Goal: Transaction & Acquisition: Download file/media

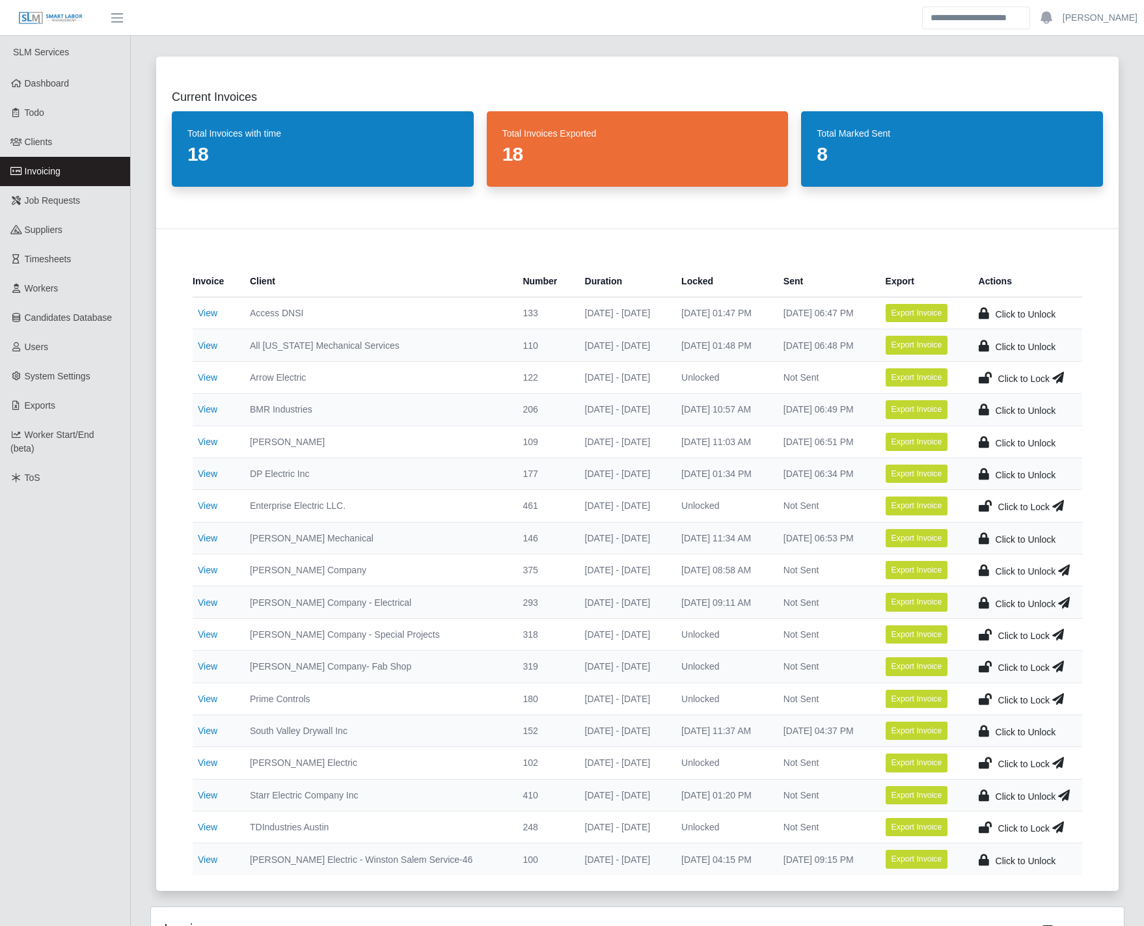
scroll to position [72, 0]
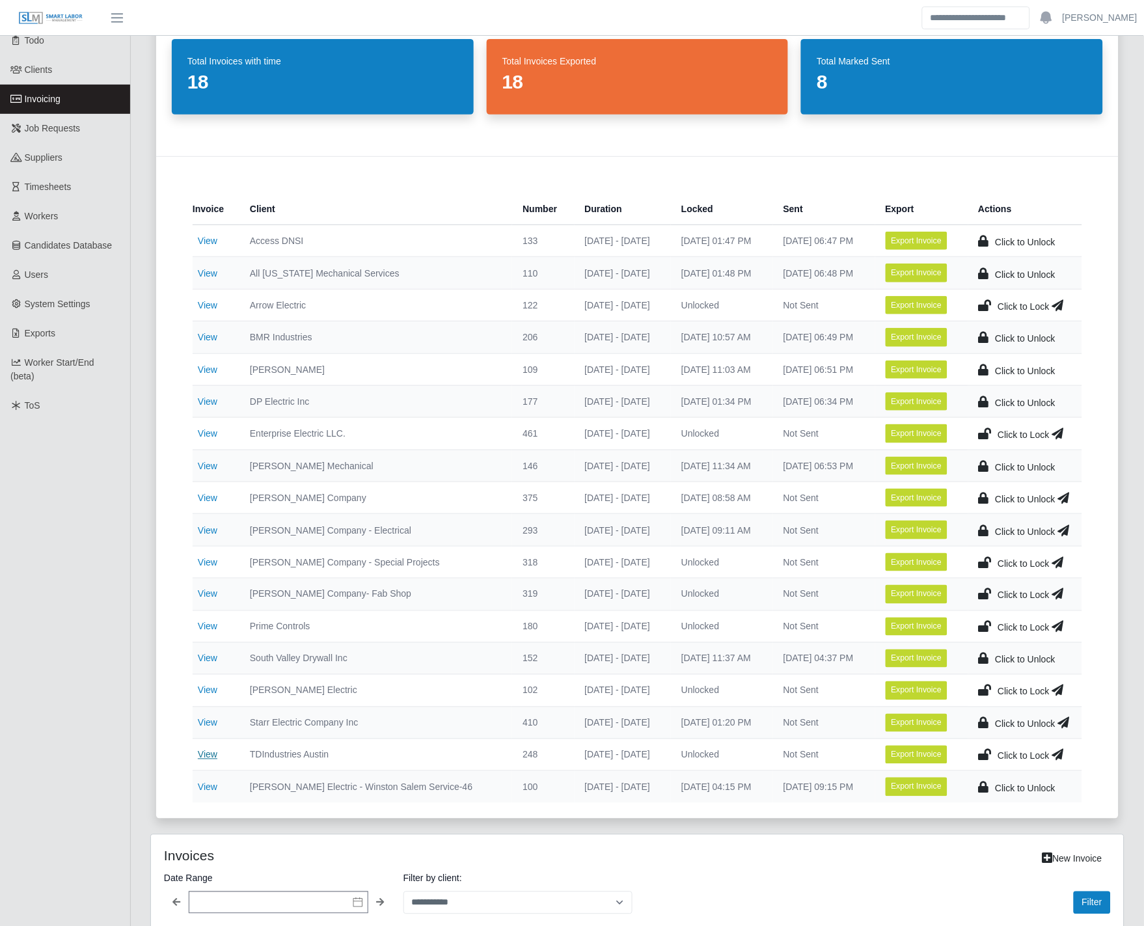
click at [208, 755] on link "View" at bounding box center [208, 755] width 20 height 10
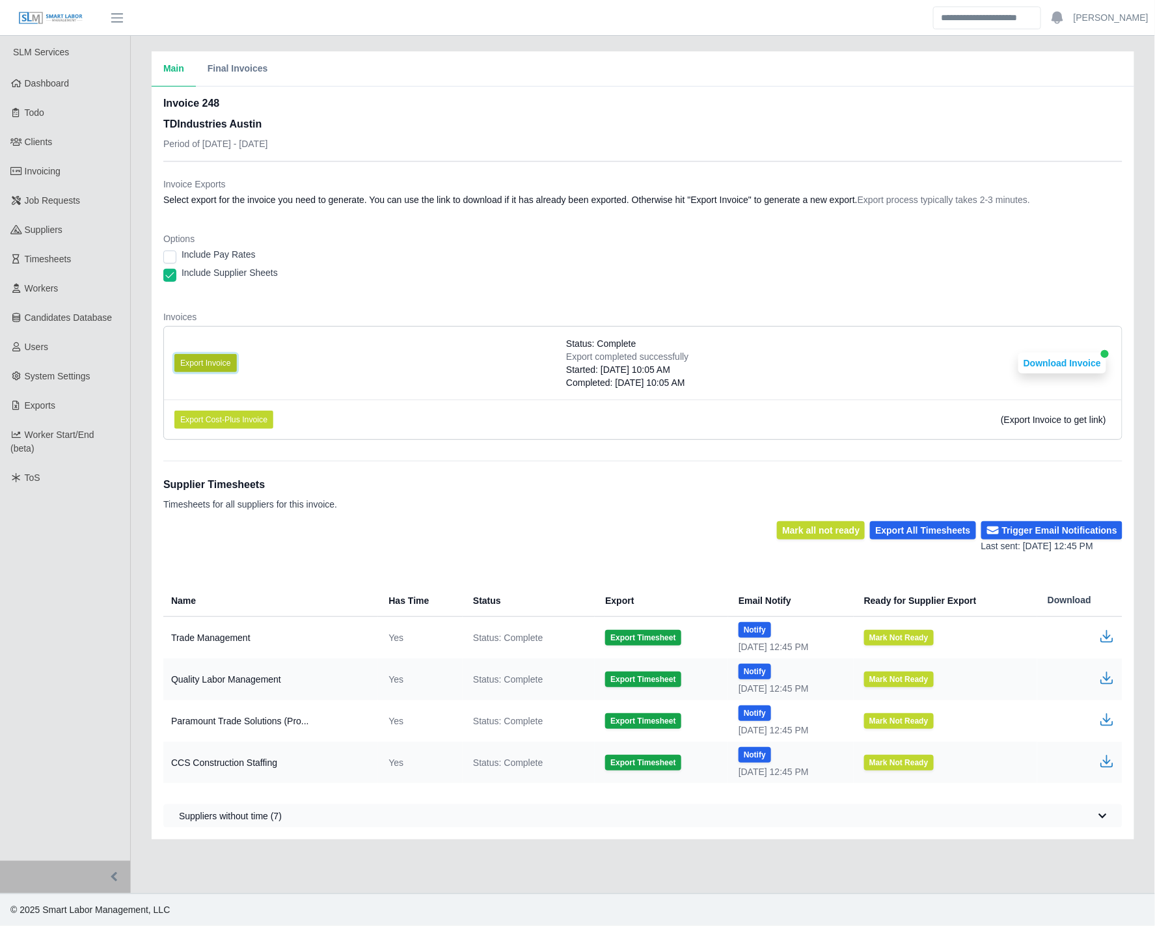
click at [216, 369] on button "Export Invoice" at bounding box center [205, 363] width 62 height 18
click at [159, 48] on main "Main Final Invoices Invoice 248 TDIndustries Austin Period of 09/29/2025 - 10/0…" at bounding box center [643, 465] width 1025 height 858
click at [1062, 359] on button "Download Invoice" at bounding box center [1063, 363] width 88 height 21
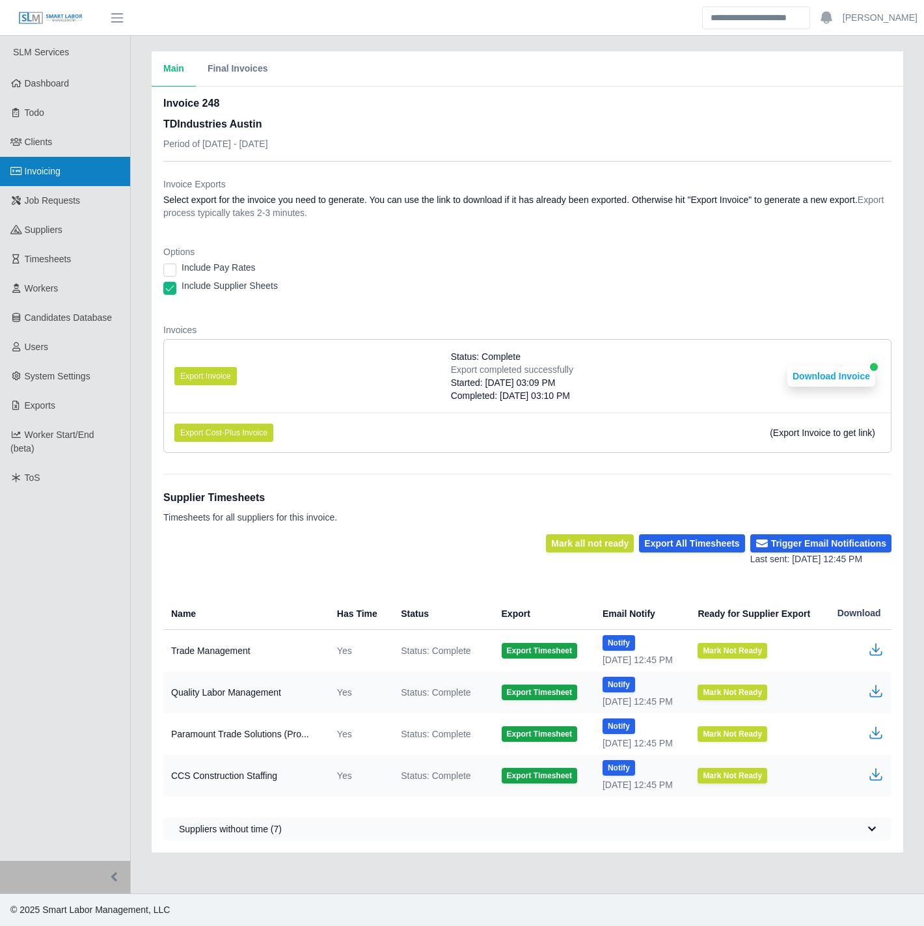
click at [73, 170] on link "Invoicing" at bounding box center [65, 171] width 130 height 29
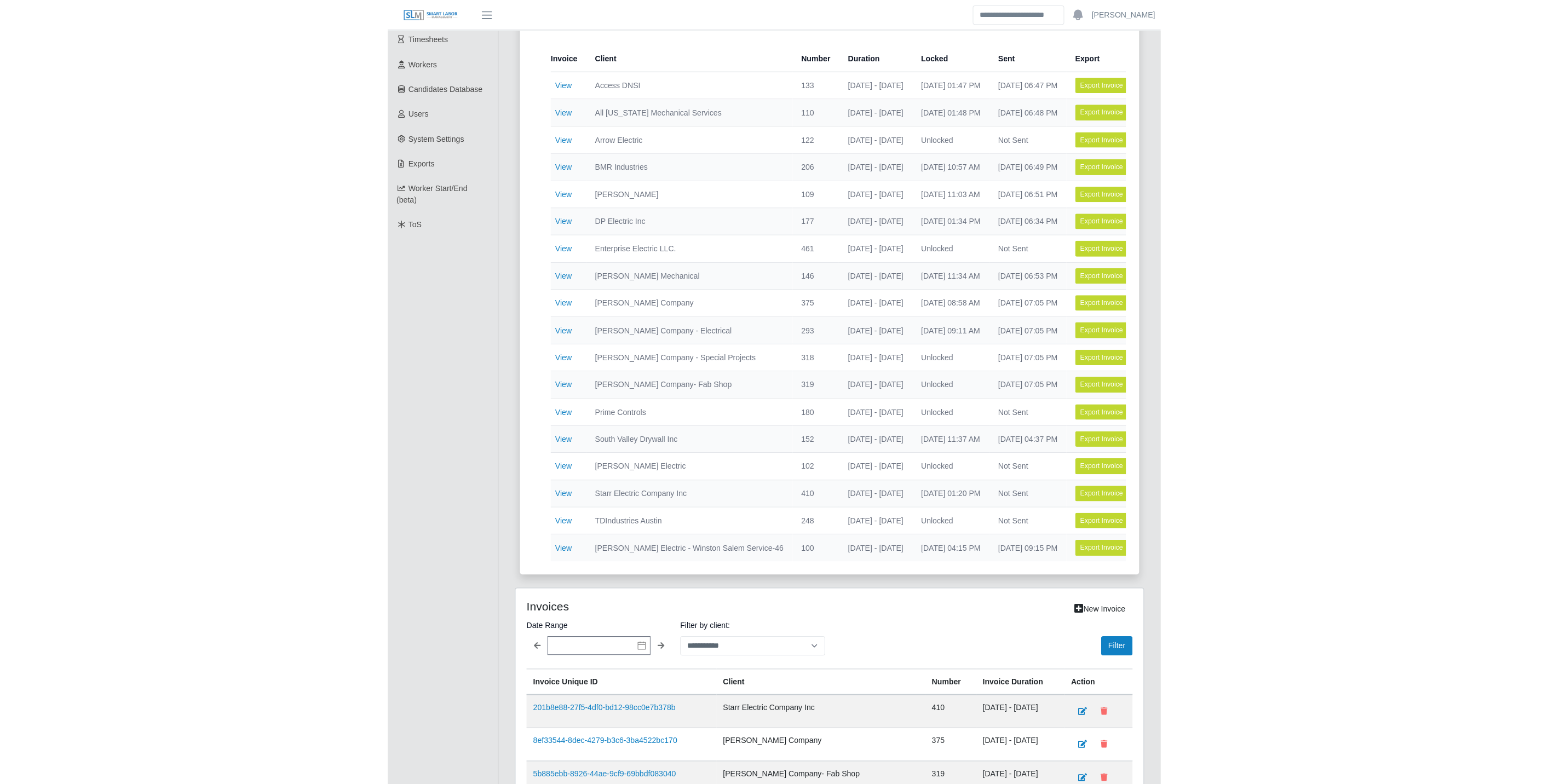
scroll to position [183, 0]
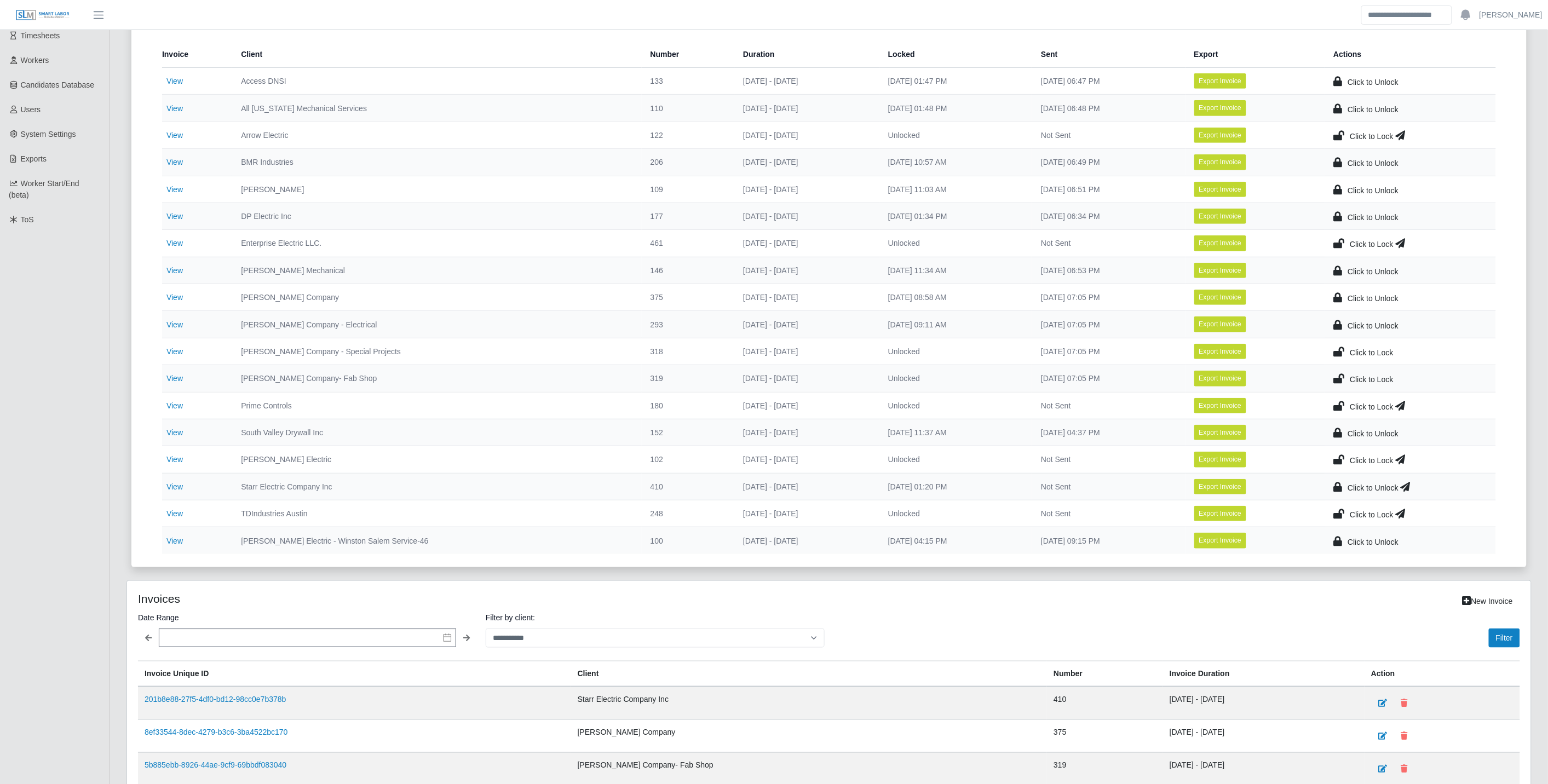
click at [777, 516] on icon at bounding box center [1401, 513] width 10 height 15
click at [777, 512] on icon at bounding box center [1339, 513] width 11 height 15
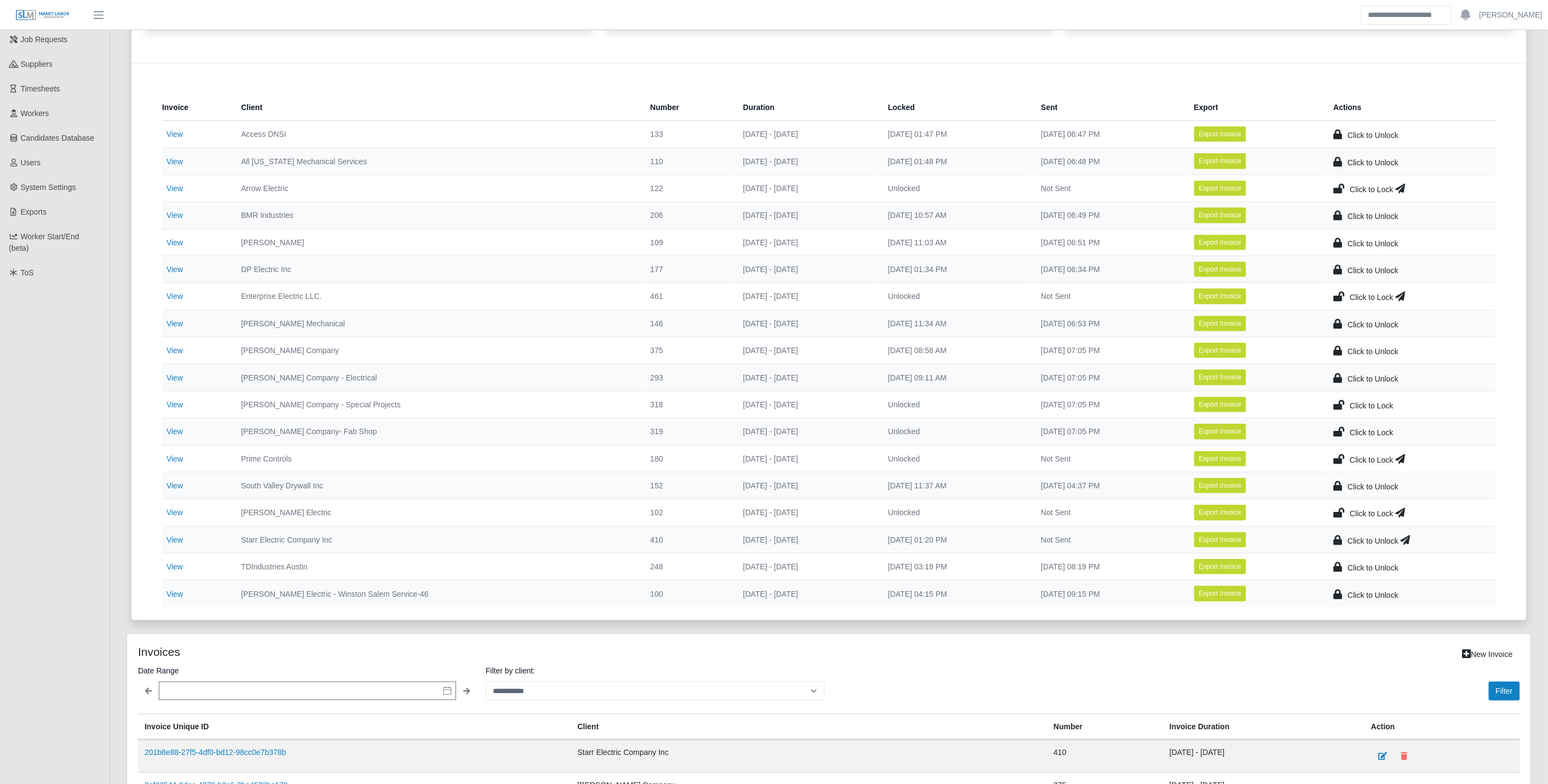
scroll to position [122, 0]
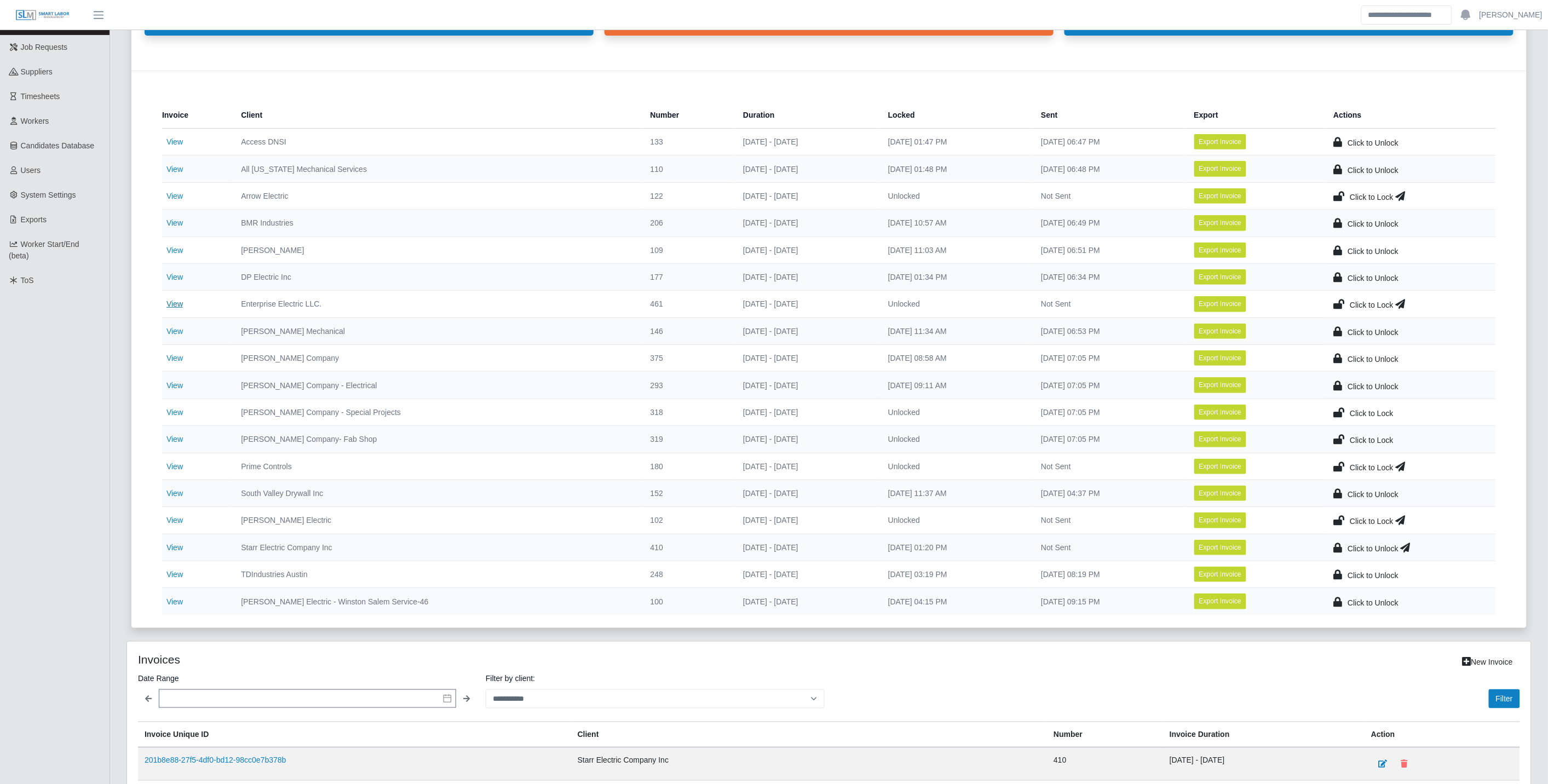
click at [175, 304] on link "View" at bounding box center [175, 304] width 17 height 8
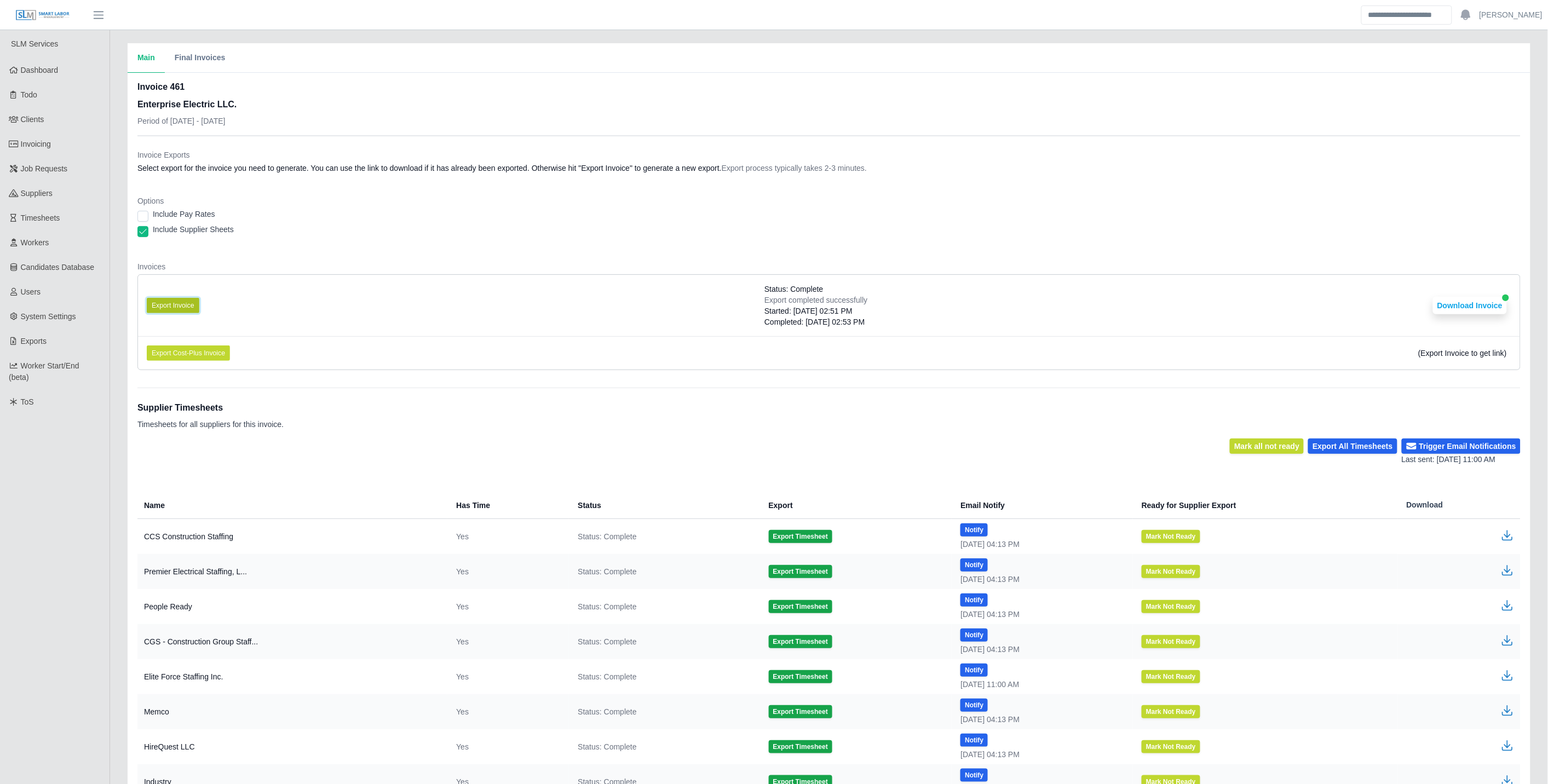
click at [170, 304] on button "Export Invoice" at bounding box center [172, 305] width 52 height 15
click at [286, 237] on div "Include Supplier Sheets" at bounding box center [829, 231] width 1383 height 15
click at [1494, 302] on button "Download Invoice" at bounding box center [1470, 305] width 74 height 18
click at [47, 140] on span "Invoicing" at bounding box center [36, 144] width 30 height 8
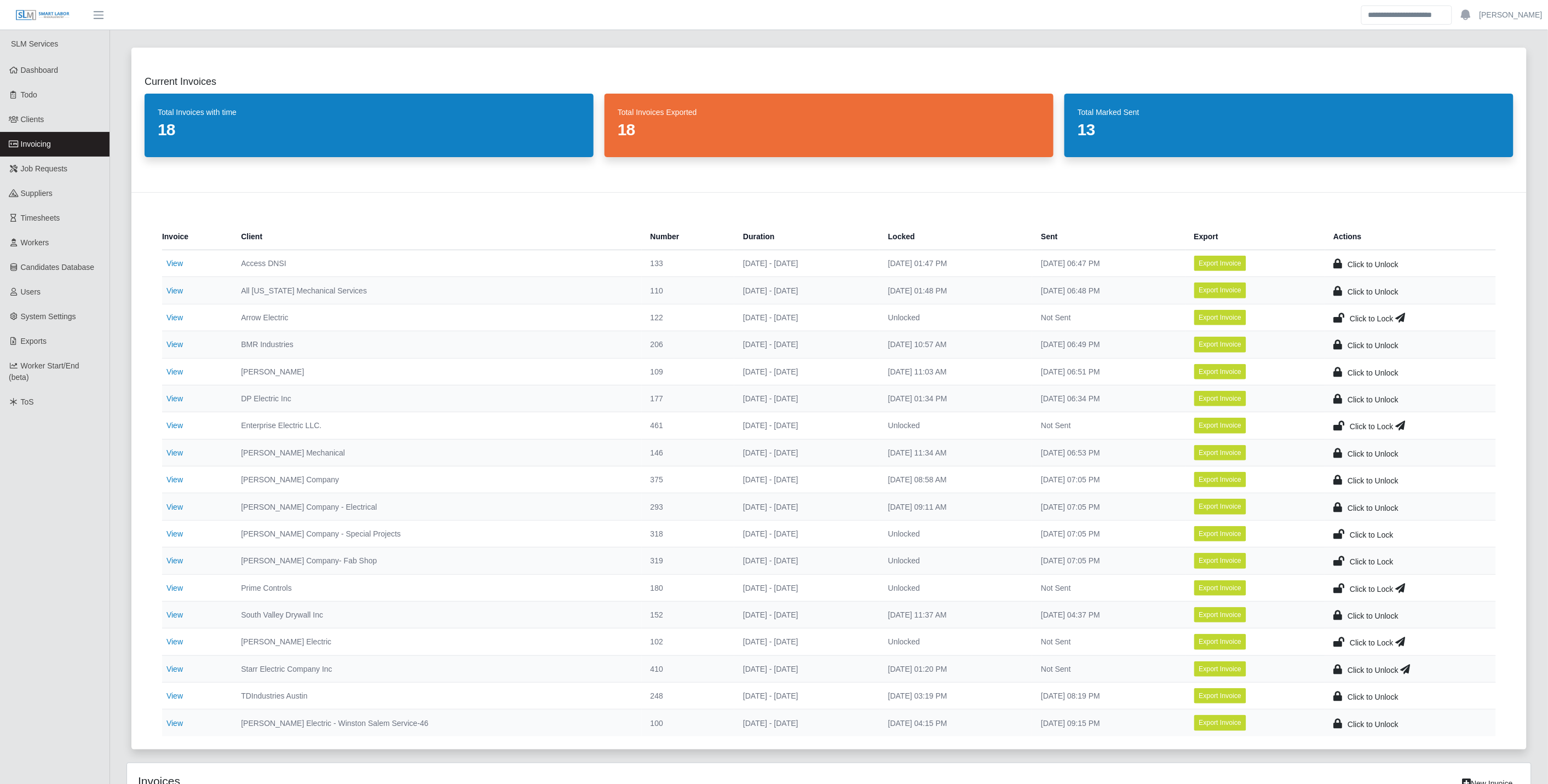
click at [1344, 422] on icon at bounding box center [1339, 426] width 11 height 15
click at [1403, 424] on td "Click to Lock" at bounding box center [1411, 426] width 172 height 27
click at [1410, 426] on icon at bounding box center [1406, 426] width 10 height 15
click at [181, 646] on link "View" at bounding box center [175, 642] width 17 height 8
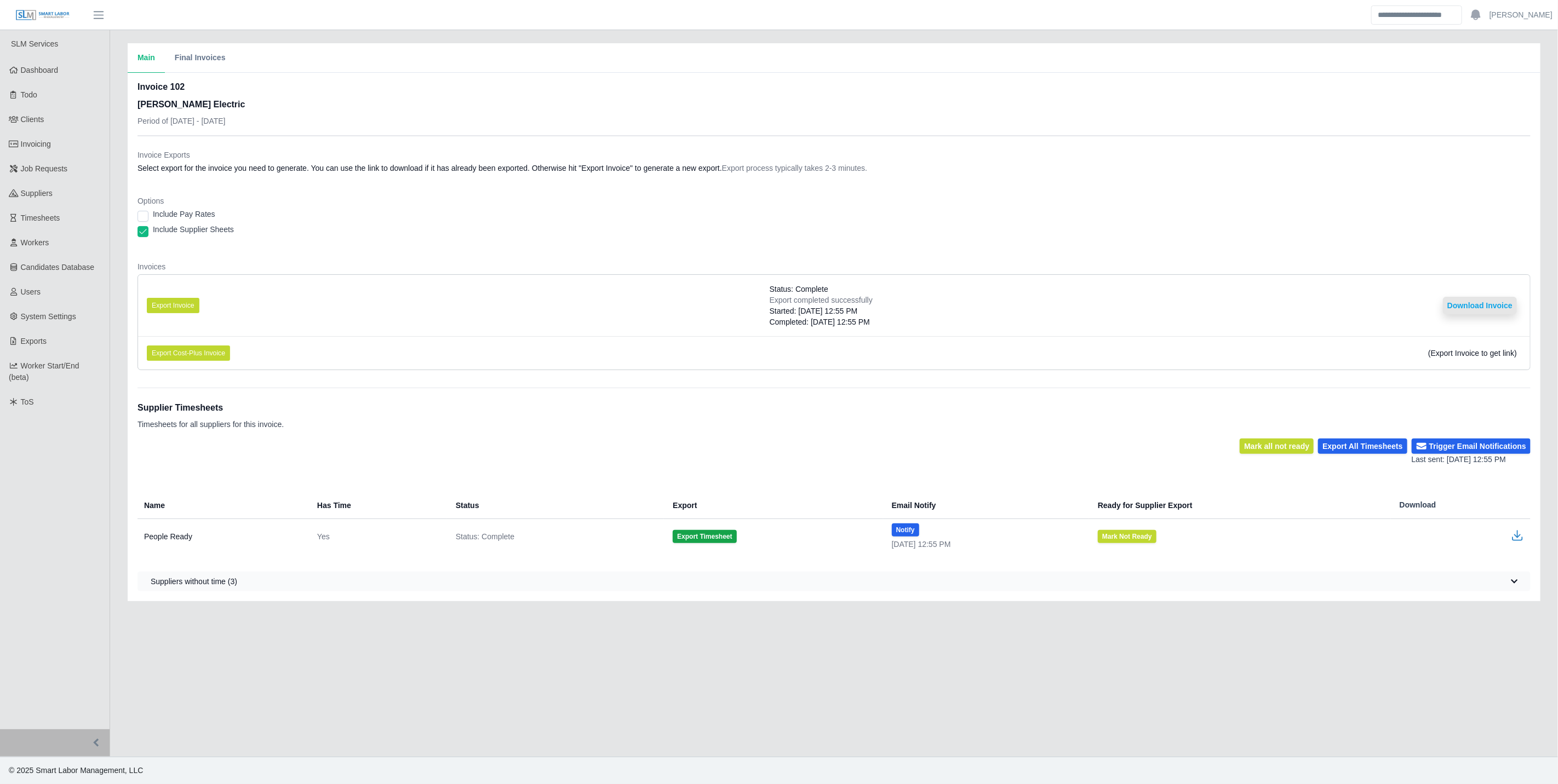
click at [1475, 305] on button "Download Invoice" at bounding box center [1480, 305] width 74 height 18
click at [136, 157] on div "Invoice 102 [PERSON_NAME] Electric Period of [DATE] - [DATE] Invoice Exports Se…" at bounding box center [834, 337] width 1413 height 528
click at [162, 302] on button "Export Invoice" at bounding box center [173, 305] width 52 height 15
click at [905, 271] on dt "Invoices" at bounding box center [833, 266] width 1393 height 11
click at [1482, 304] on button "Download Invoice" at bounding box center [1480, 305] width 74 height 18
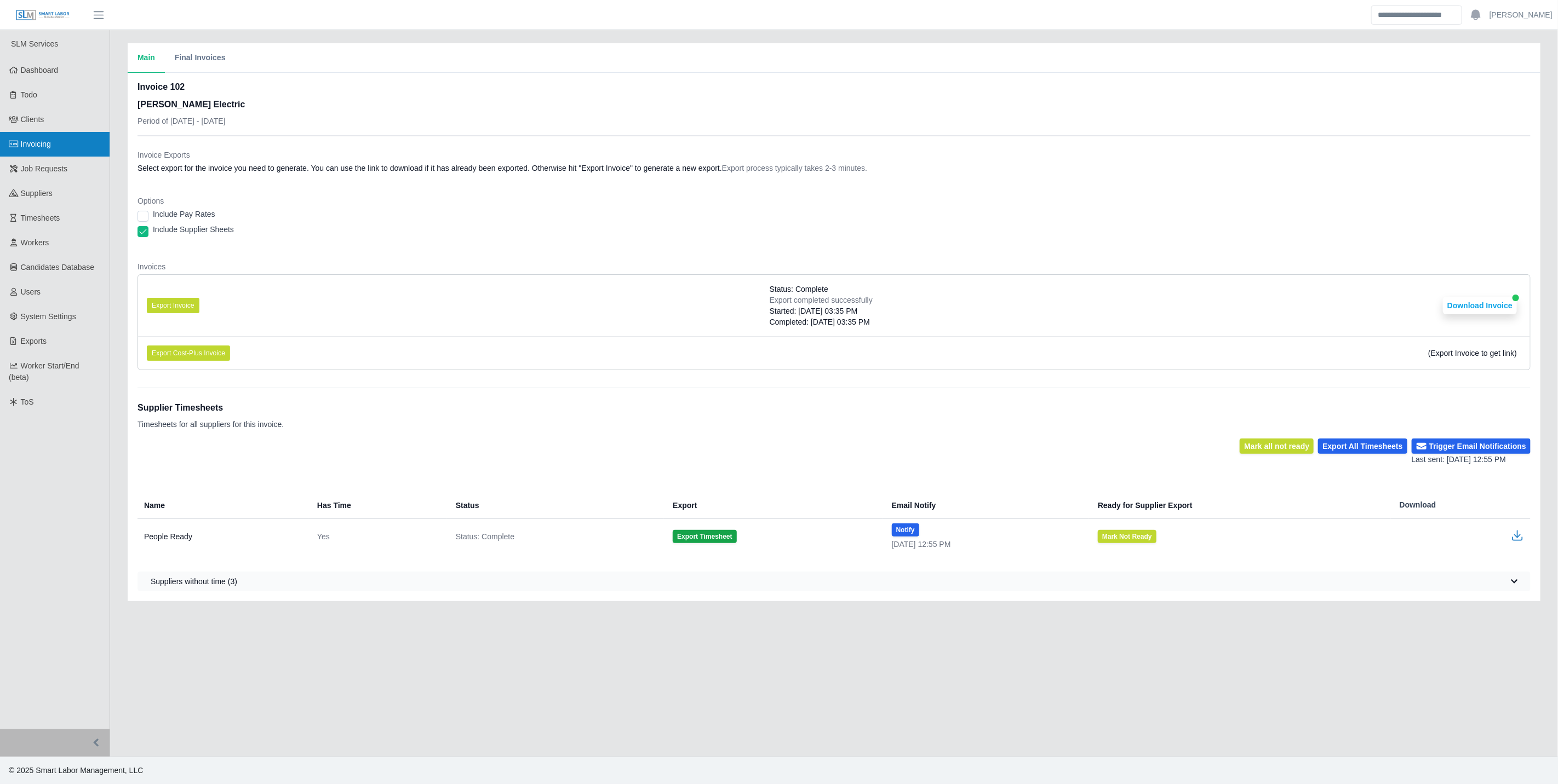
click at [50, 143] on span "Invoicing" at bounding box center [36, 144] width 30 height 8
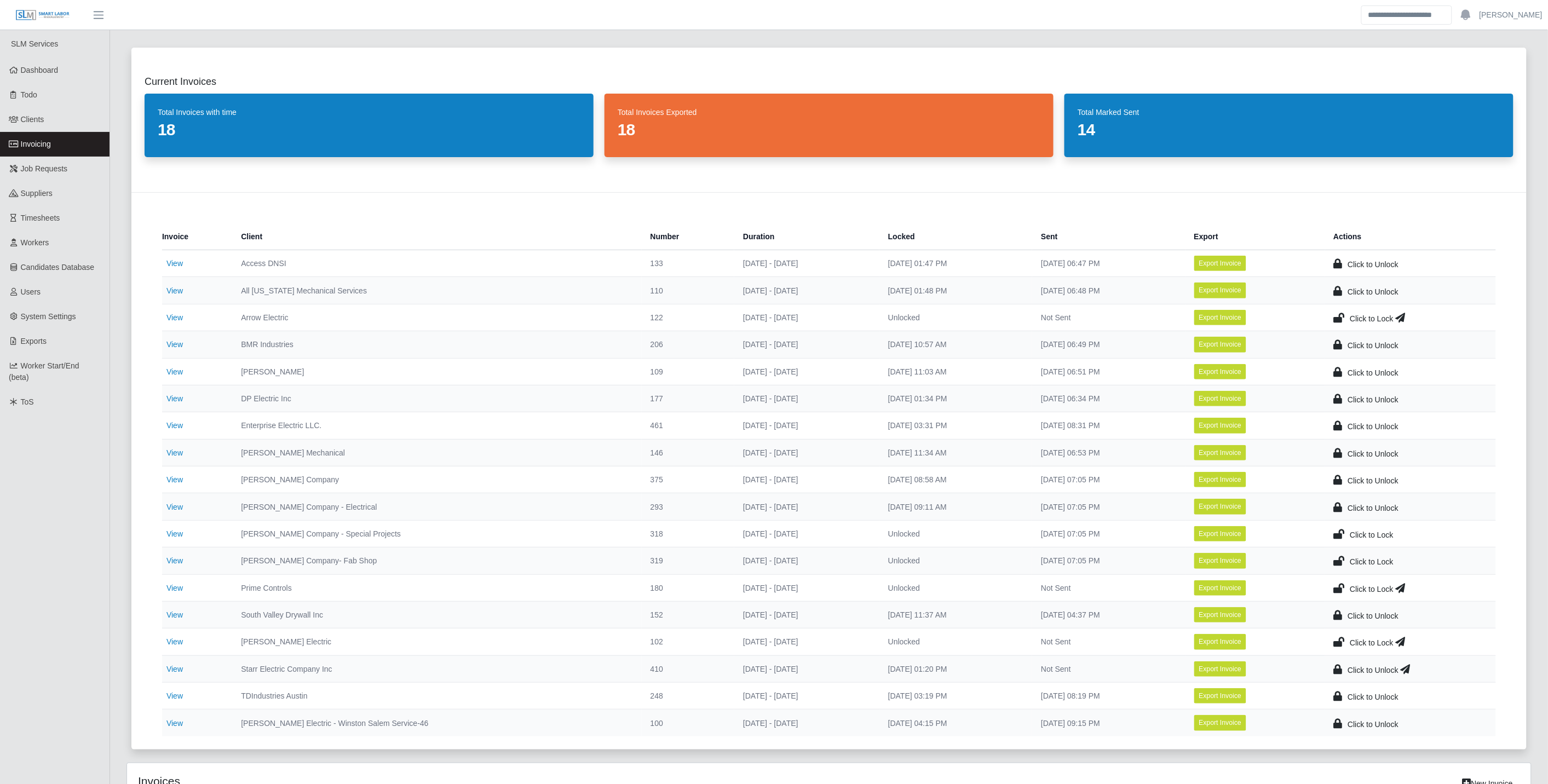
click at [1344, 642] on icon at bounding box center [1339, 642] width 11 height 15
click at [1411, 644] on icon at bounding box center [1406, 642] width 10 height 15
click at [170, 320] on link "View" at bounding box center [175, 317] width 17 height 8
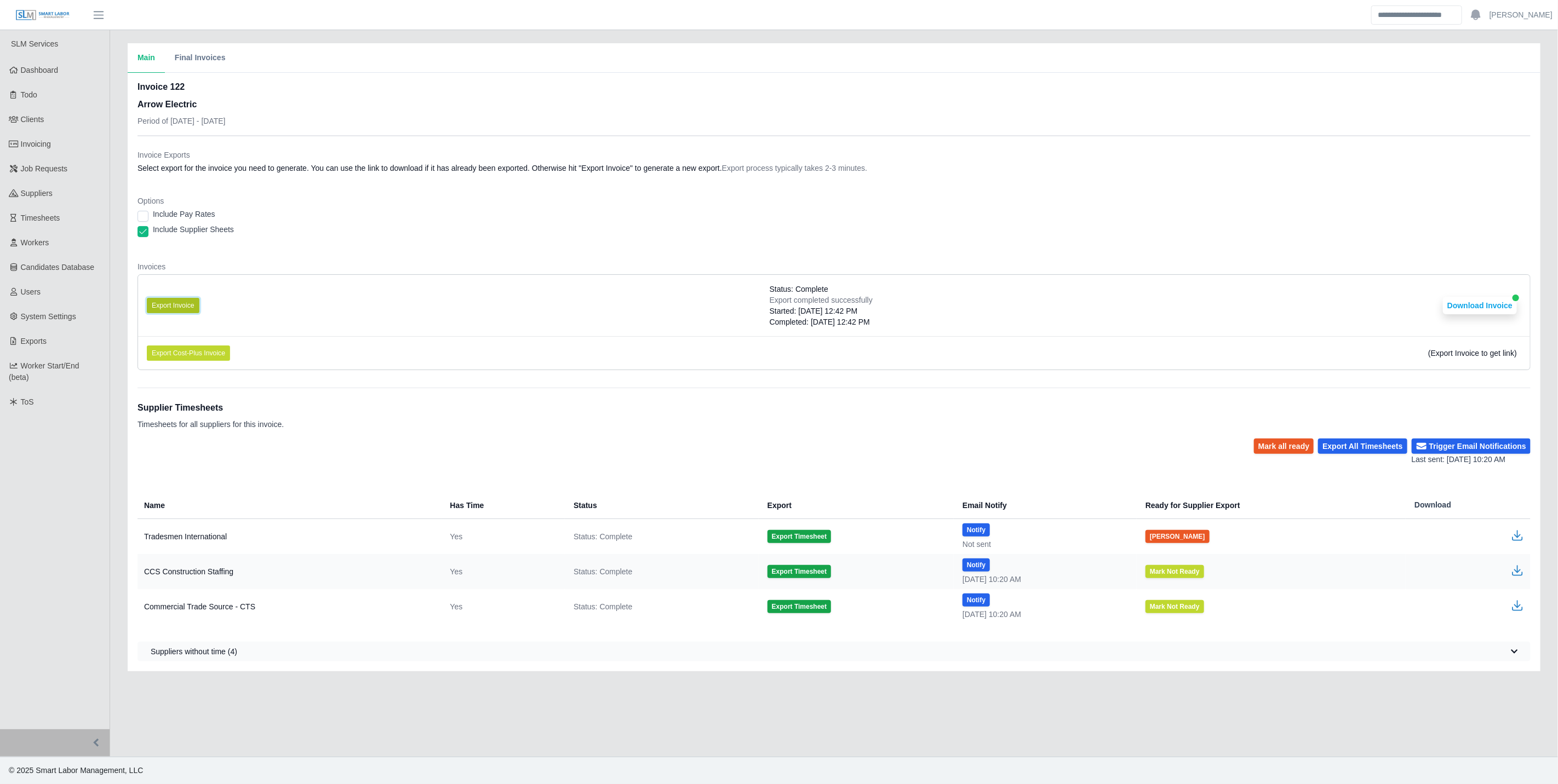
click at [175, 307] on button "Export Invoice" at bounding box center [173, 305] width 52 height 15
click at [1476, 308] on button "Download Invoice" at bounding box center [1480, 305] width 74 height 18
click at [37, 140] on span "Invoicing" at bounding box center [36, 144] width 30 height 8
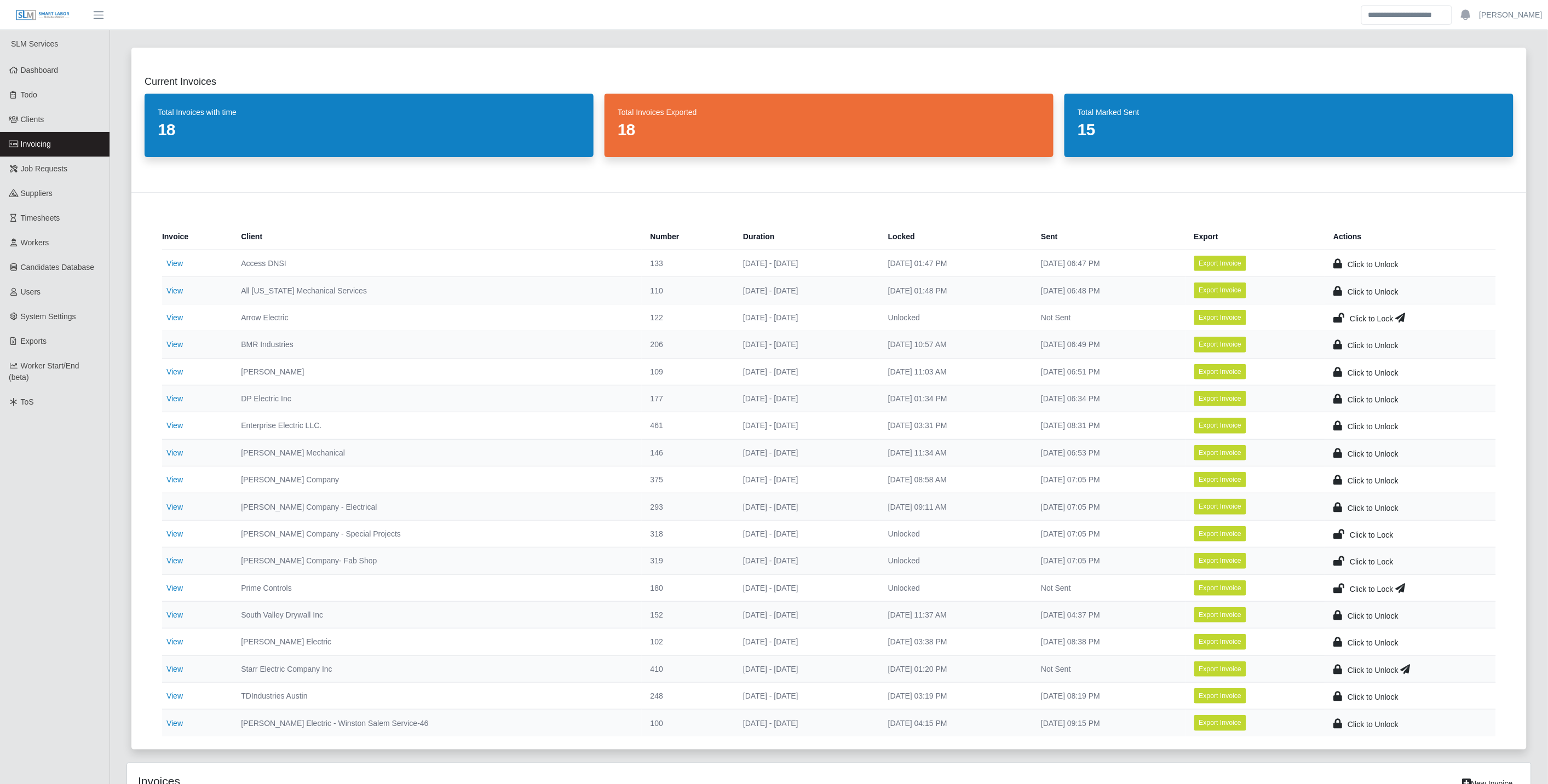
click at [1343, 315] on icon at bounding box center [1339, 317] width 11 height 15
click at [1408, 318] on icon at bounding box center [1406, 317] width 10 height 15
click at [86, 538] on ul "SLM Services Dashboard Todo Clients Invoicing Job Requests Suppliers Timesheets…" at bounding box center [55, 631] width 109 height 1201
click at [176, 318] on link "View" at bounding box center [175, 317] width 17 height 8
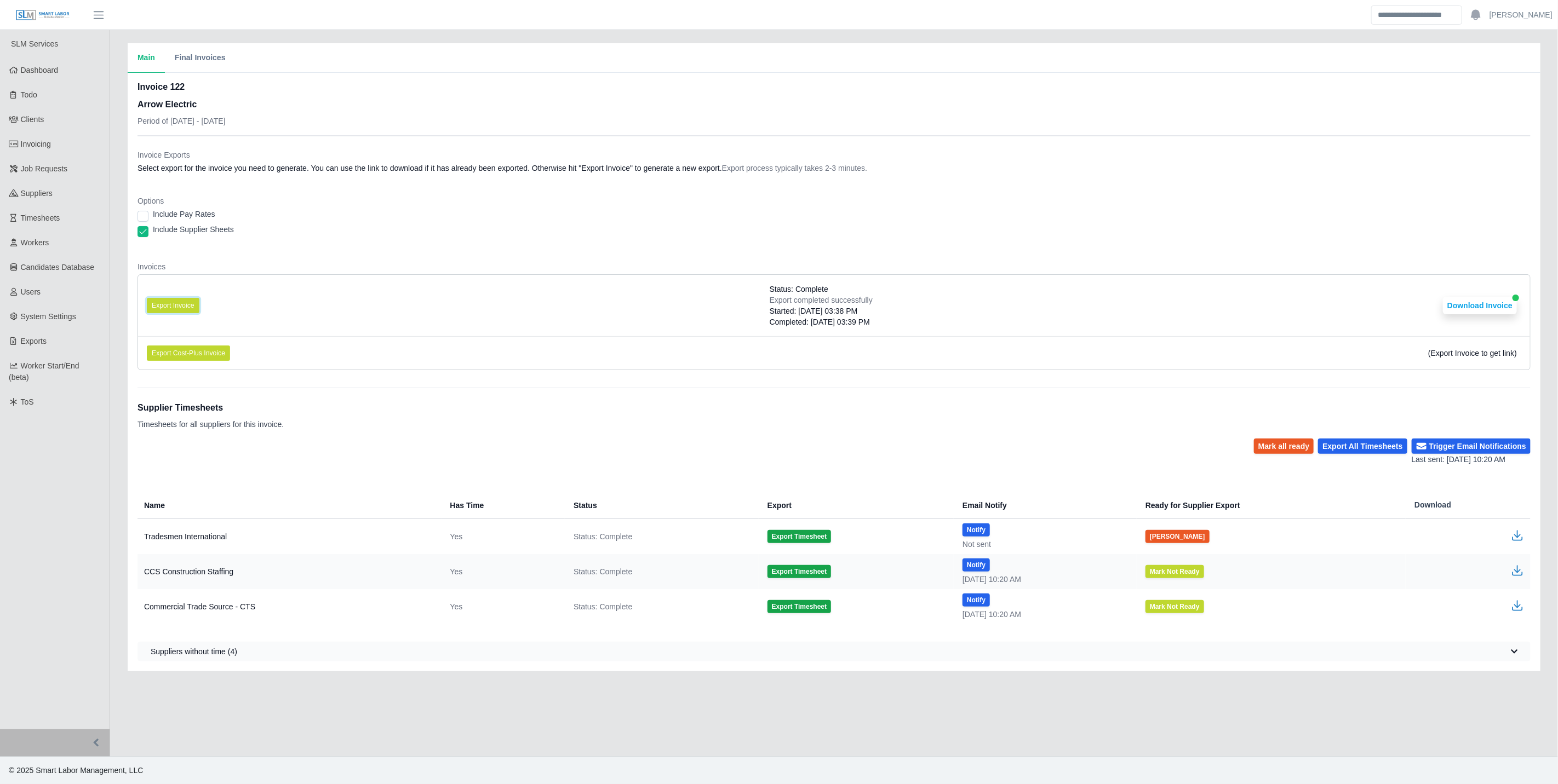
click at [159, 297] on li "Export Invoice Status: Complete Export completed successfully Started: [DATE] 0…" at bounding box center [834, 305] width 1392 height 61
click at [770, 319] on div "Completed: [DATE] 03:39 PM" at bounding box center [822, 321] width 103 height 11
click at [837, 458] on div "Mark all ready Export All Timesheets Trigger Email Notifications Last sent: 10/…" at bounding box center [833, 452] width 1393 height 27
click at [441, 313] on li "Export Invoice Status: Complete Export completed successfully Started: 10/08/20…" at bounding box center [834, 305] width 1392 height 61
click at [178, 303] on button "Export Invoice" at bounding box center [173, 305] width 52 height 15
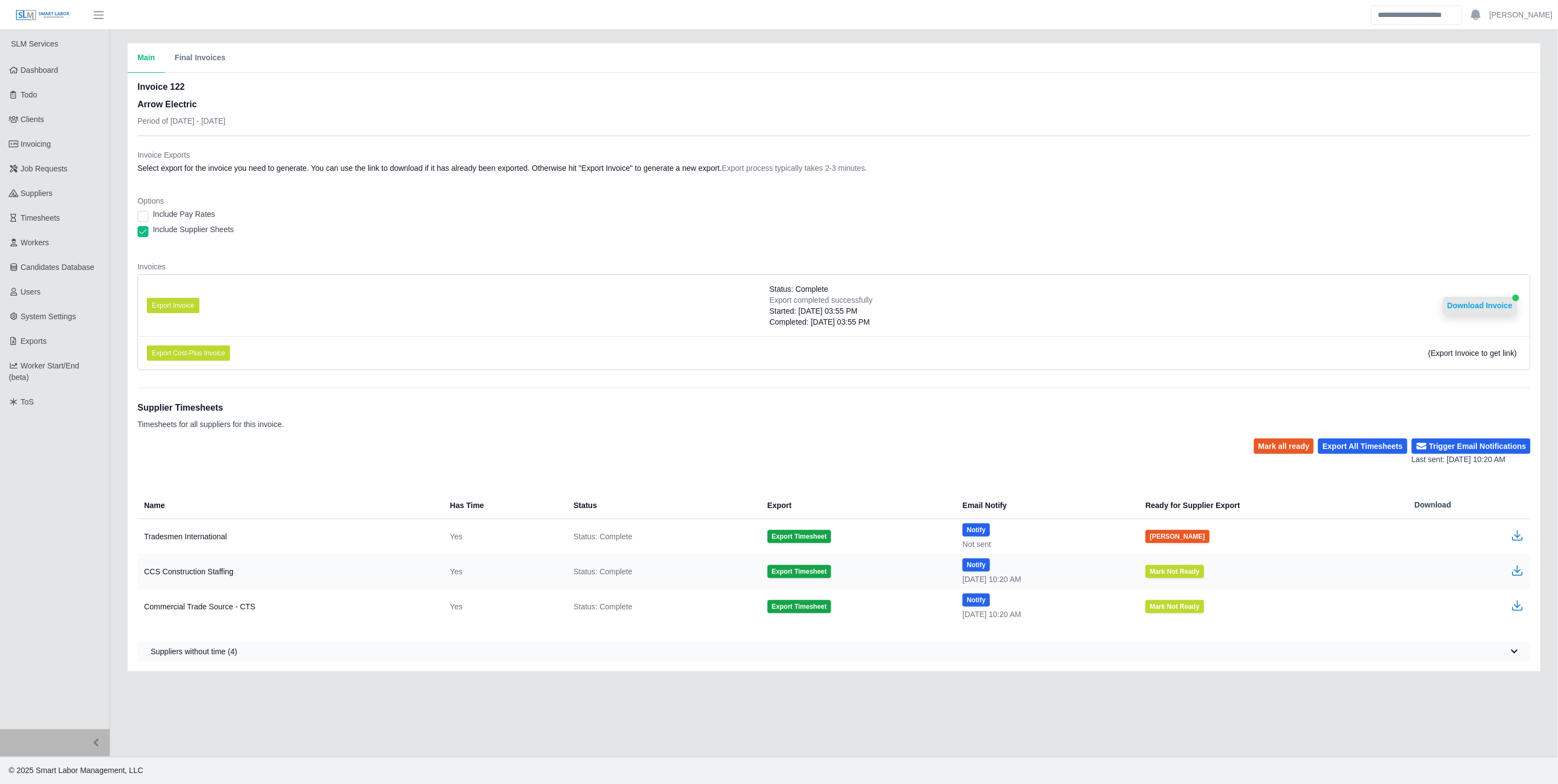
click at [1476, 307] on button "Download Invoice" at bounding box center [1480, 305] width 74 height 18
click at [513, 259] on dl "Invoice Exports Select export for the invoice you need to generate. You can use…" at bounding box center [833, 264] width 1393 height 230
click at [1476, 310] on button "Download Invoice" at bounding box center [1480, 305] width 74 height 18
click at [104, 142] on link "Invoicing" at bounding box center [55, 144] width 109 height 24
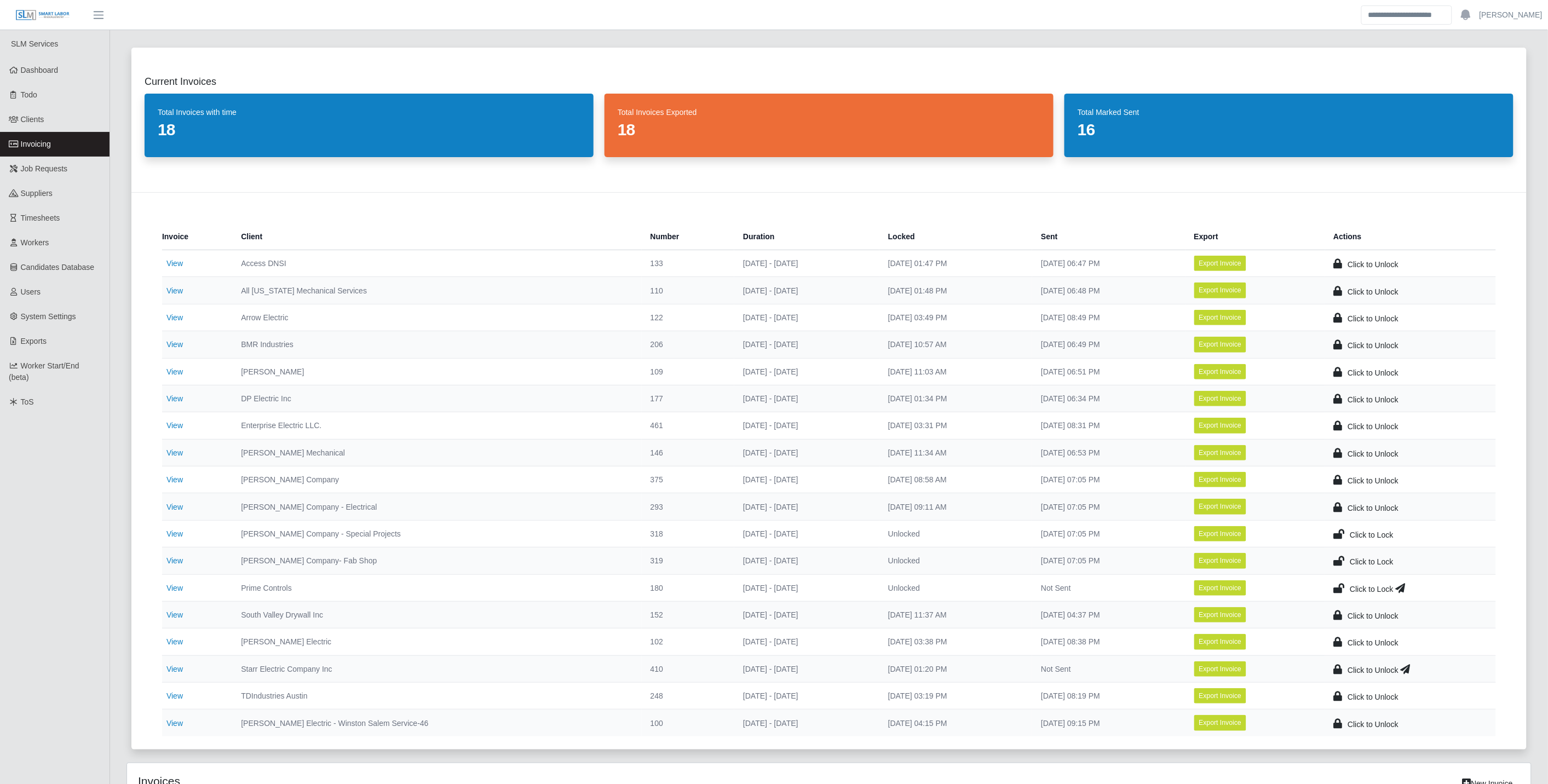
click at [1340, 531] on icon at bounding box center [1339, 534] width 11 height 15
click at [1342, 561] on icon at bounding box center [1339, 560] width 11 height 15
click at [1411, 672] on icon at bounding box center [1406, 669] width 10 height 15
